Goal: Task Accomplishment & Management: Use online tool/utility

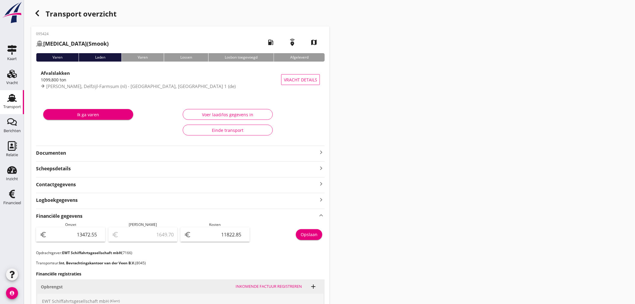
click at [39, 17] on div "button" at bounding box center [37, 13] width 12 height 12
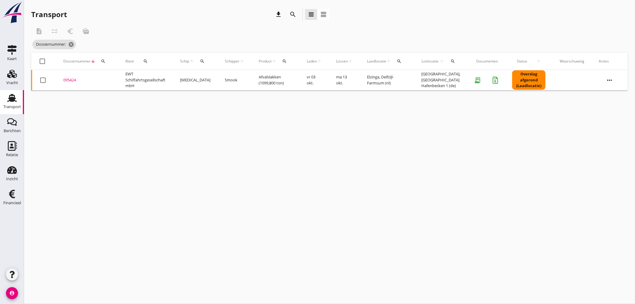
click at [101, 61] on icon "search" at bounding box center [103, 61] width 5 height 5
click at [110, 78] on input "Zoeken op dossiernummer..." at bounding box center [131, 79] width 62 height 10
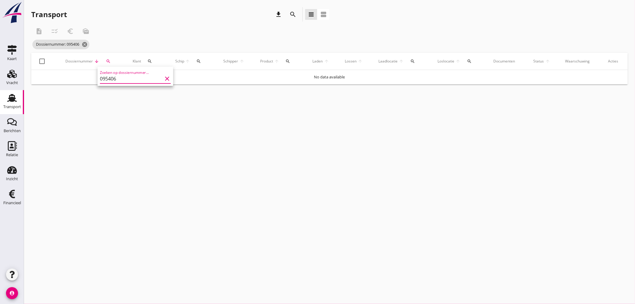
type input "095406"
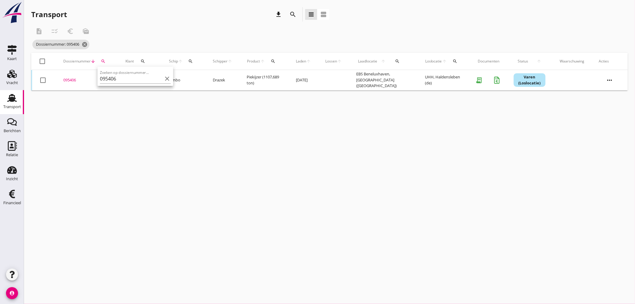
click at [67, 80] on div "095406" at bounding box center [87, 80] width 48 height 6
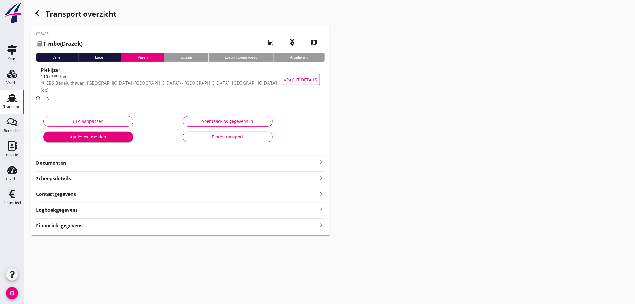
click at [71, 226] on strong "Financiële gegevens" at bounding box center [59, 225] width 47 height 7
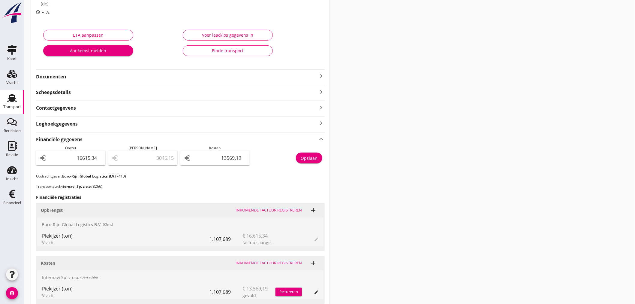
scroll to position [158, 0]
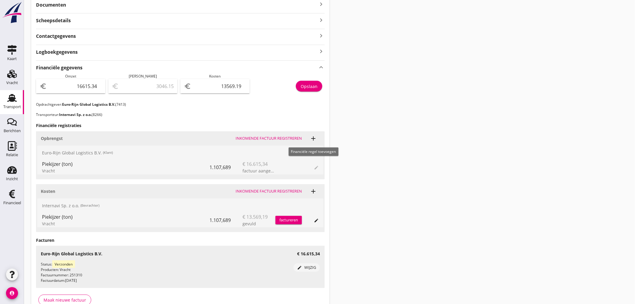
click at [313, 139] on icon "add" at bounding box center [313, 138] width 7 height 7
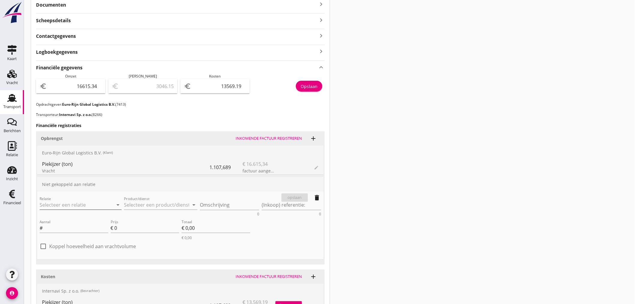
click at [110, 206] on div at bounding box center [109, 204] width 7 height 7
type input "Euro-Rijn Global Logistics B.V. (7413)"
click at [146, 200] on input "Product/dienst" at bounding box center [156, 205] width 65 height 10
click at [140, 216] on div "Liggeld" at bounding box center [161, 219] width 64 height 7
type input "Liggeld"
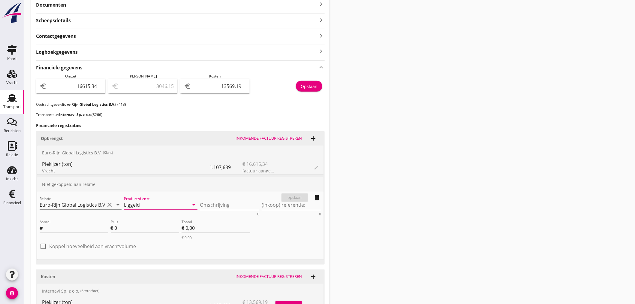
click at [202, 203] on textarea "Omschrijving" at bounding box center [229, 205] width 59 height 10
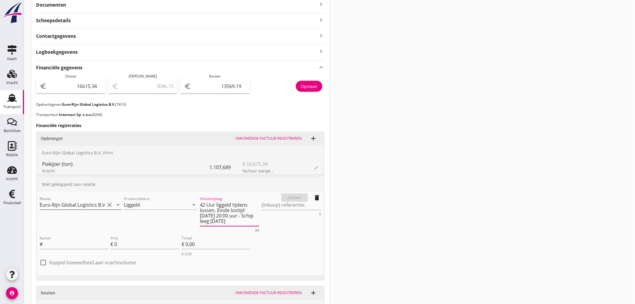
click at [250, 209] on textarea "42 Uur liggeld tijdens lossen. Einde lostijd [DATE] 20:00 uur - Schip leeg [DAT…" at bounding box center [229, 213] width 59 height 26
click at [249, 209] on textarea "42 Uur liggeld tijdens lossen. Einde lostijd [DATE] 20:00 uur - Schip leeg [DAT…" at bounding box center [229, 213] width 59 height 26
click at [220, 222] on textarea "42 Uur liggeld tijdens lossen. Einde lostijd [DATE] 20:00 uur - Schip leeg [DAT…" at bounding box center [229, 213] width 59 height 26
type textarea "42 Uur liggeld tijdens lossen. Einde lostijd [DATE] 20:00 uur - Schip leeg [DAT…"
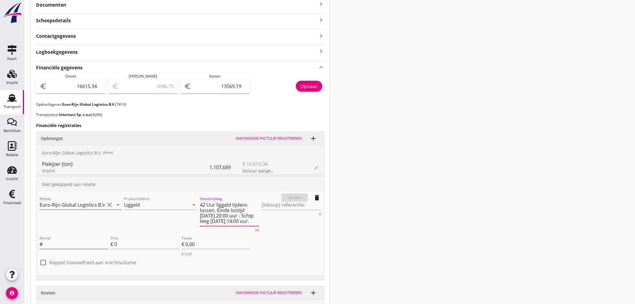
click at [65, 242] on input "Aantal" at bounding box center [76, 244] width 65 height 10
type input "42"
type input "6"
type input "€ 252,00"
type input "62"
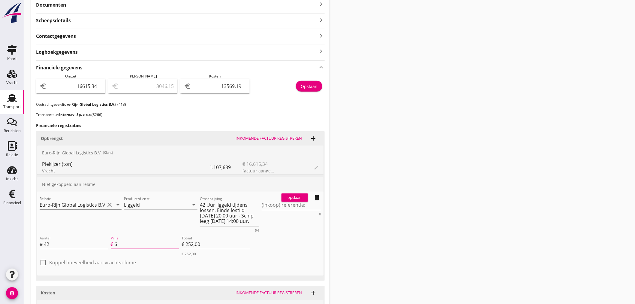
type input "€ 2.604,00"
type input "€ 0,00"
type input "62.8"
type input "€ 2.637,60"
type input "62.86"
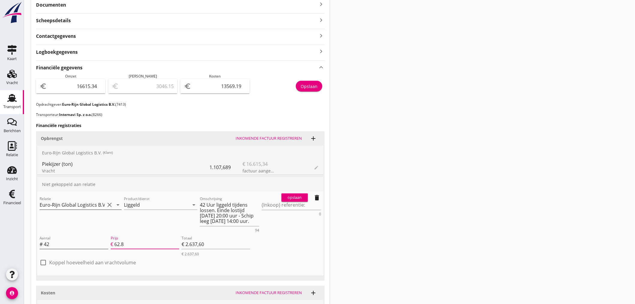
type input "€ 2.640,12"
type input "62.86"
click at [302, 197] on div "opslaan" at bounding box center [295, 197] width 22 height 6
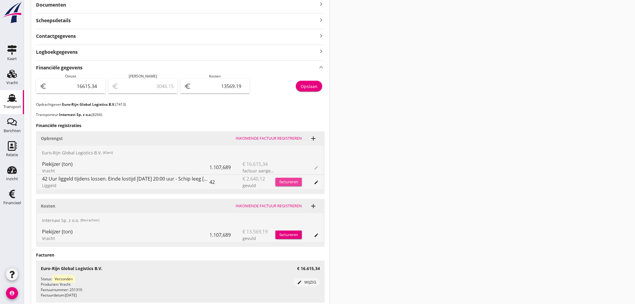
click at [294, 181] on div "factureren" at bounding box center [288, 182] width 26 height 6
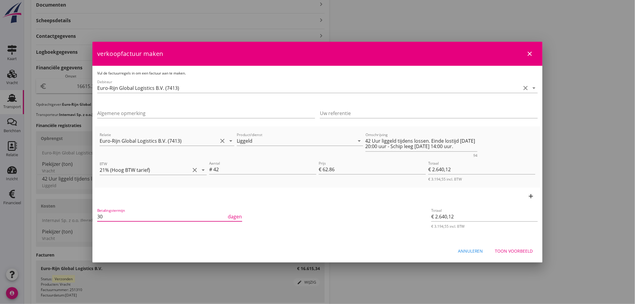
drag, startPoint x: 110, startPoint y: 218, endPoint x: 60, endPoint y: 211, distance: 49.8
click at [60, 211] on div "21% (Hoog BTW tarief) 9% (Laag BTW tarief) 0% (BTW vrij) 0% (BTW verlegd) Ligge…" at bounding box center [317, 97] width 635 height 510
type input "21"
click at [180, 113] on input "Algemene opmerking" at bounding box center [206, 113] width 218 height 10
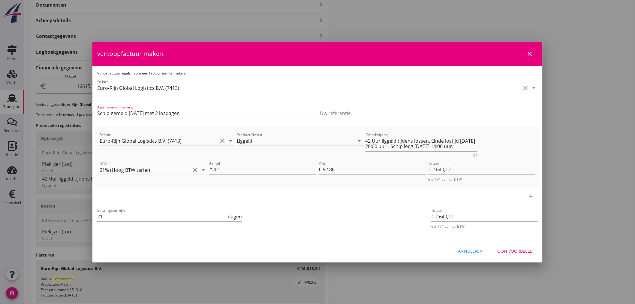
type input "Schip gemeld [DATE] met 2 losdagen"
click at [522, 250] on div "Toon voorbeeld" at bounding box center [514, 251] width 38 height 6
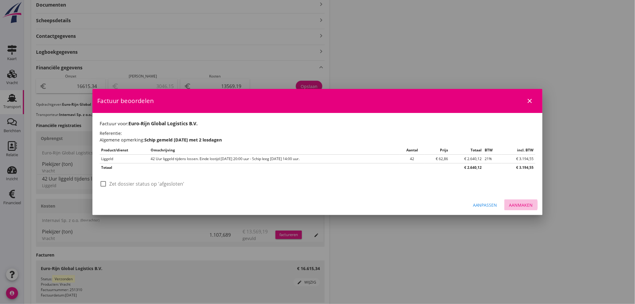
click at [523, 205] on div "Aanmaken" at bounding box center [521, 205] width 24 height 6
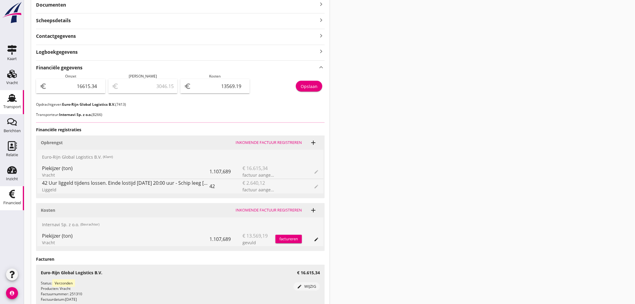
click at [11, 199] on div "Financieel" at bounding box center [12, 203] width 18 height 8
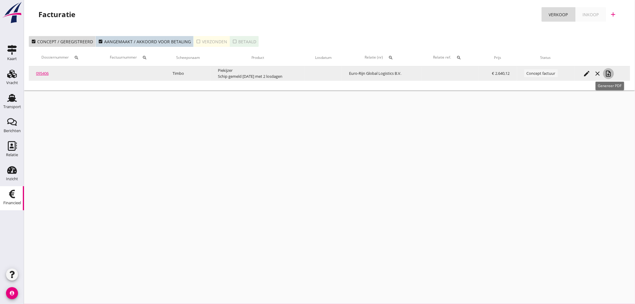
click at [608, 74] on icon "note_add" at bounding box center [608, 73] width 7 height 7
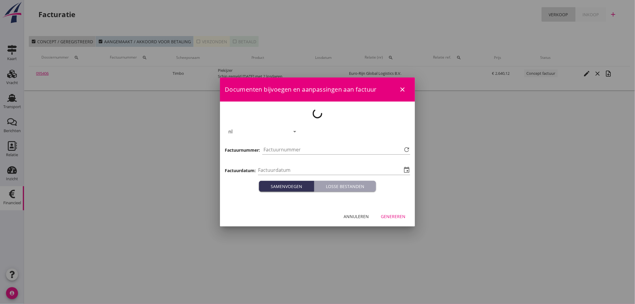
type input "[DATE]"
type input "1371"
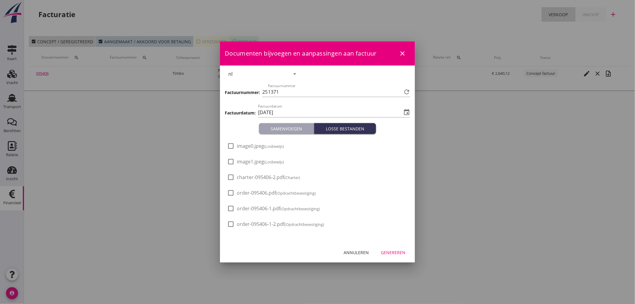
click at [233, 149] on div at bounding box center [231, 146] width 10 height 10
checkbox input "true"
click at [233, 162] on div at bounding box center [231, 161] width 10 height 10
checkbox input "true"
click at [391, 250] on div "Genereren" at bounding box center [393, 252] width 25 height 6
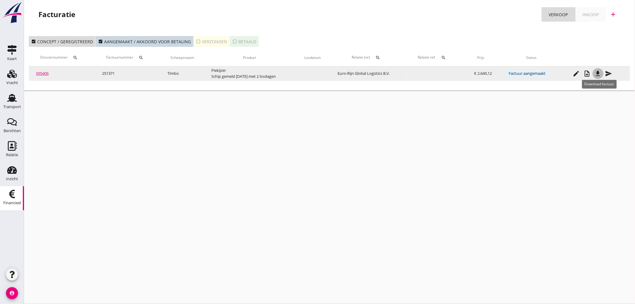
click at [598, 72] on icon "file_download" at bounding box center [597, 73] width 7 height 7
click at [592, 72] on div "note_add" at bounding box center [587, 73] width 11 height 7
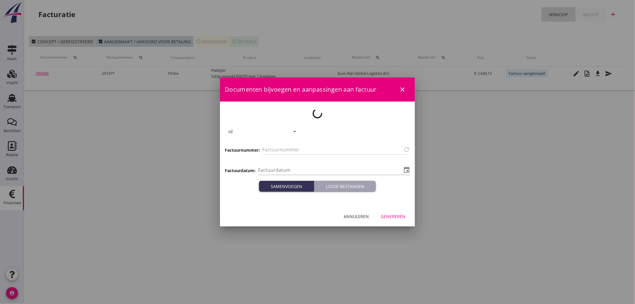
type input "251371"
type input "[DATE]"
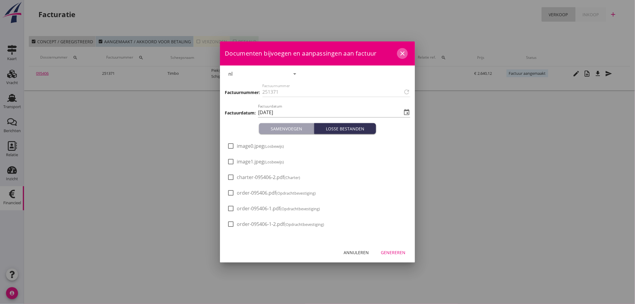
drag, startPoint x: 403, startPoint y: 52, endPoint x: 569, endPoint y: 83, distance: 168.8
click at [406, 51] on icon "close" at bounding box center [402, 53] width 7 height 7
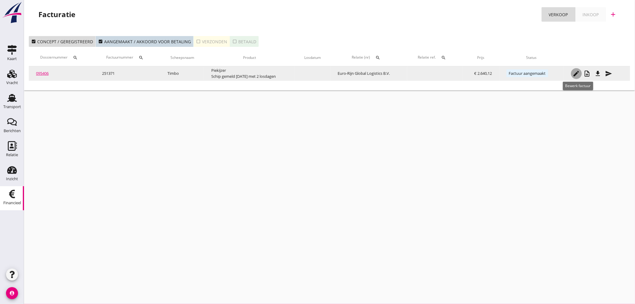
click at [574, 71] on div "edit" at bounding box center [576, 73] width 11 height 7
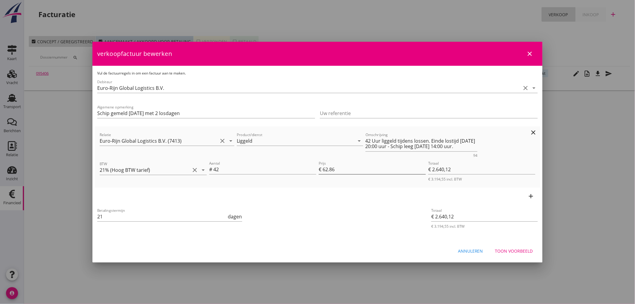
click at [350, 169] on input "62.86" at bounding box center [374, 169] width 103 height 10
type input "62.8"
type input "€ 2.637,60"
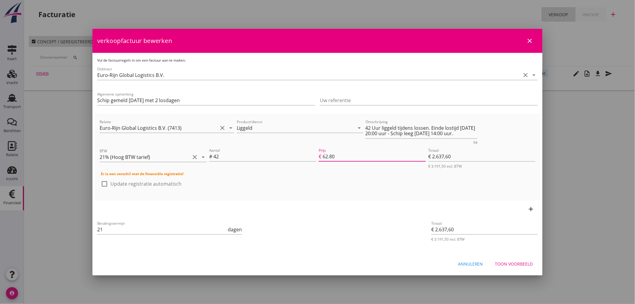
type input "62.80"
click at [519, 261] on div "Toon voorbeeld" at bounding box center [514, 263] width 38 height 6
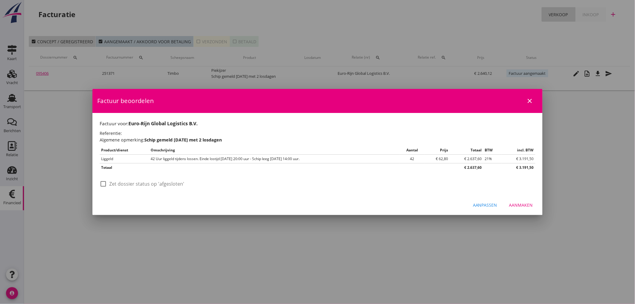
drag, startPoint x: 524, startPoint y: 198, endPoint x: 524, endPoint y: 203, distance: 5.1
click at [523, 198] on div "Aanpassen Aanmaken" at bounding box center [317, 204] width 450 height 20
click at [524, 206] on div "Aanmaken" at bounding box center [521, 205] width 24 height 6
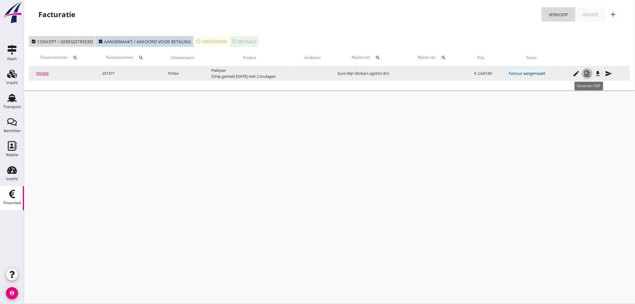
click at [590, 71] on icon "note_add" at bounding box center [587, 73] width 7 height 7
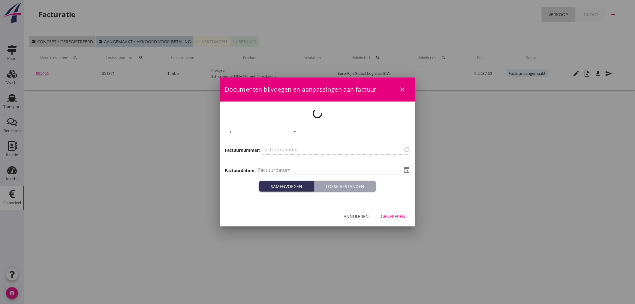
type input "251371"
type input "[DATE]"
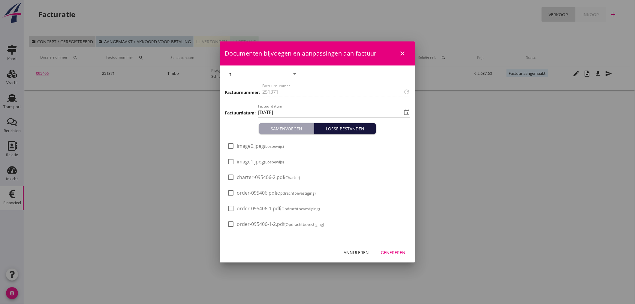
click at [350, 126] on div "Losse bestanden" at bounding box center [345, 128] width 57 height 6
click at [235, 145] on div at bounding box center [231, 146] width 10 height 10
checkbox input "true"
click at [236, 160] on div at bounding box center [231, 161] width 10 height 10
checkbox input "true"
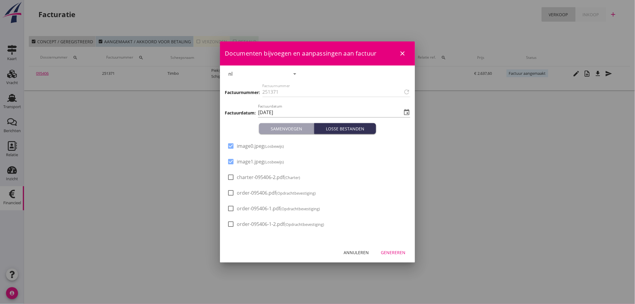
click at [405, 253] on div "Genereren" at bounding box center [393, 252] width 25 height 6
